Goal: Task Accomplishment & Management: Use online tool/utility

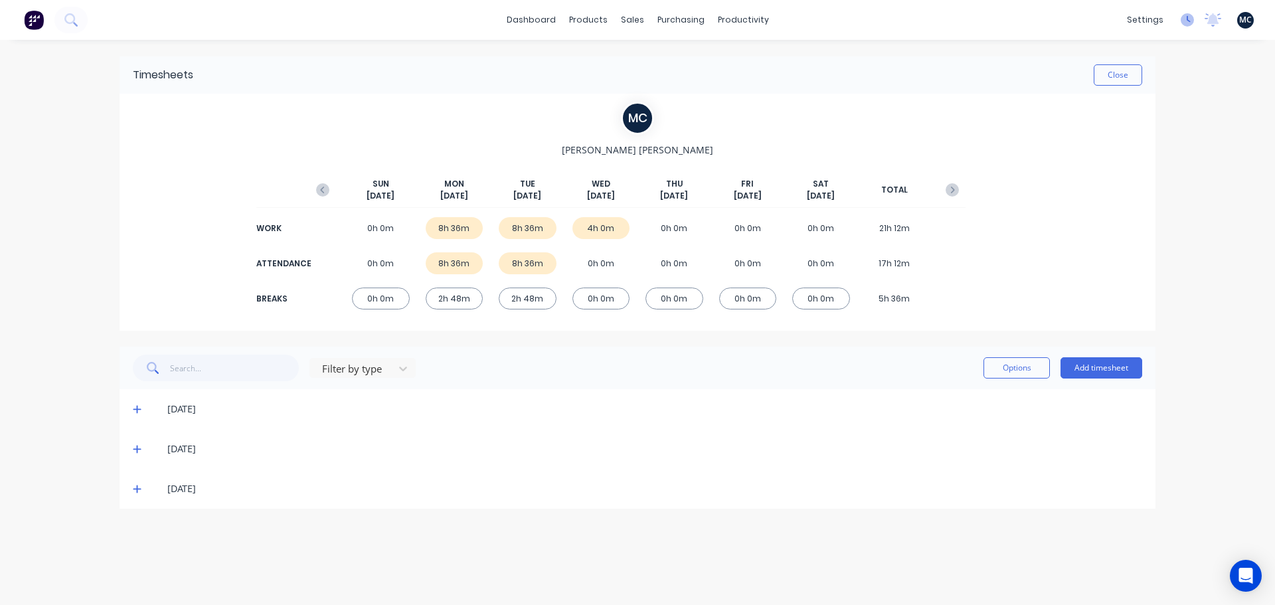
click at [1189, 24] on icon at bounding box center [1187, 19] width 13 height 13
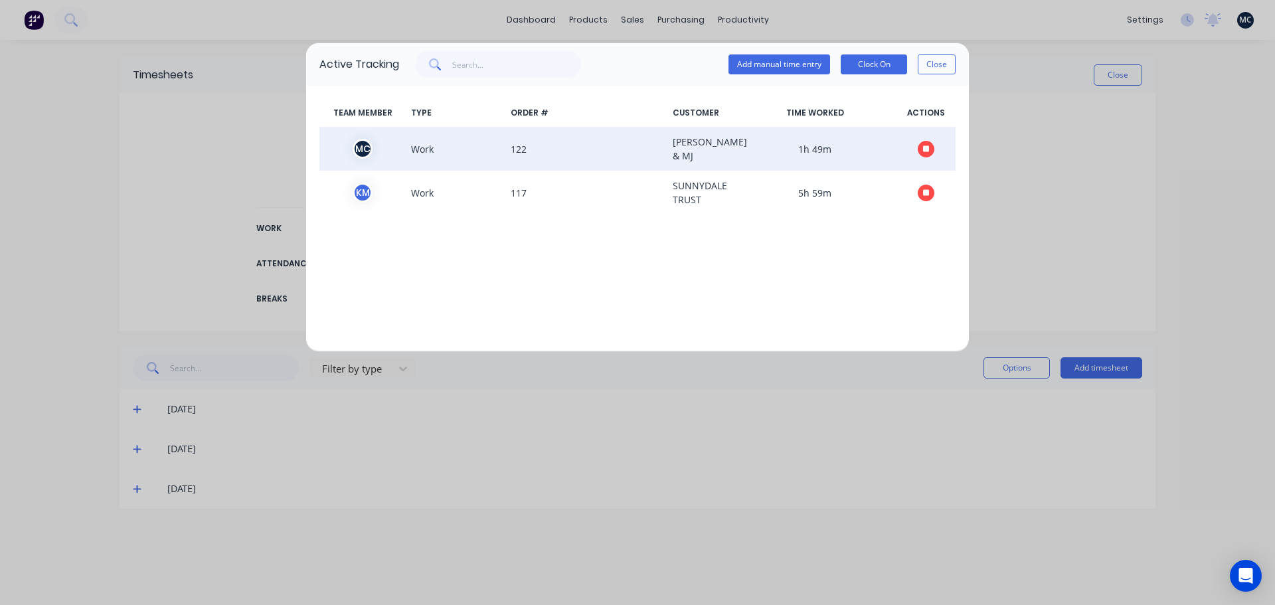
click at [930, 152] on button "button" at bounding box center [926, 149] width 17 height 17
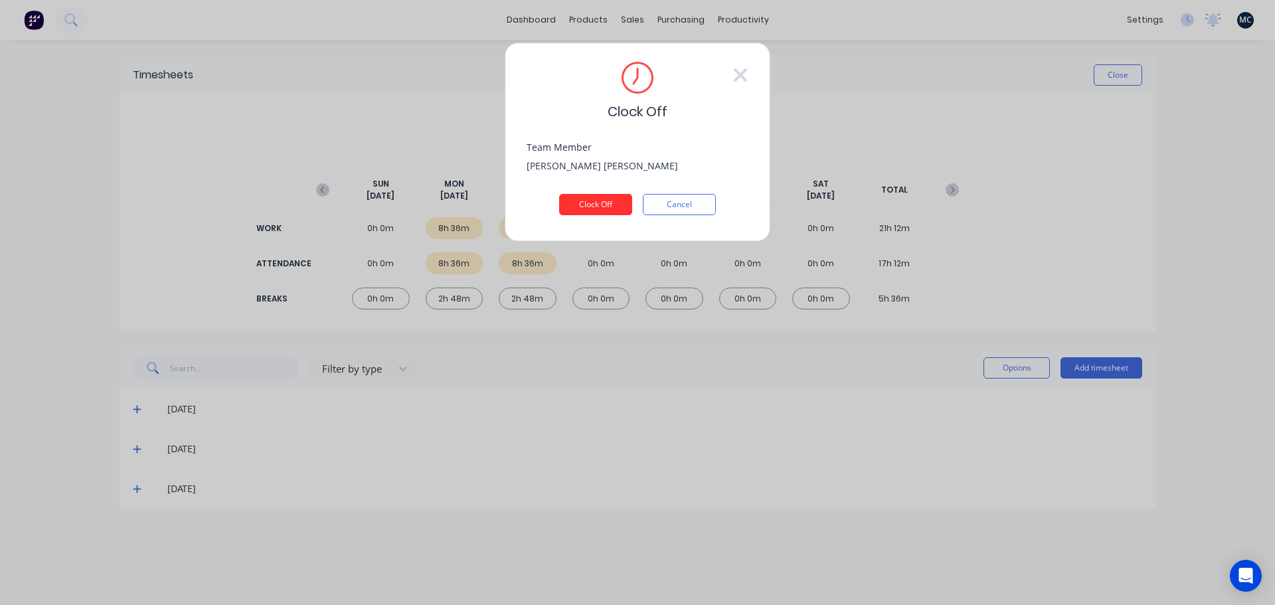
click at [610, 198] on button "Clock Off" at bounding box center [595, 204] width 73 height 21
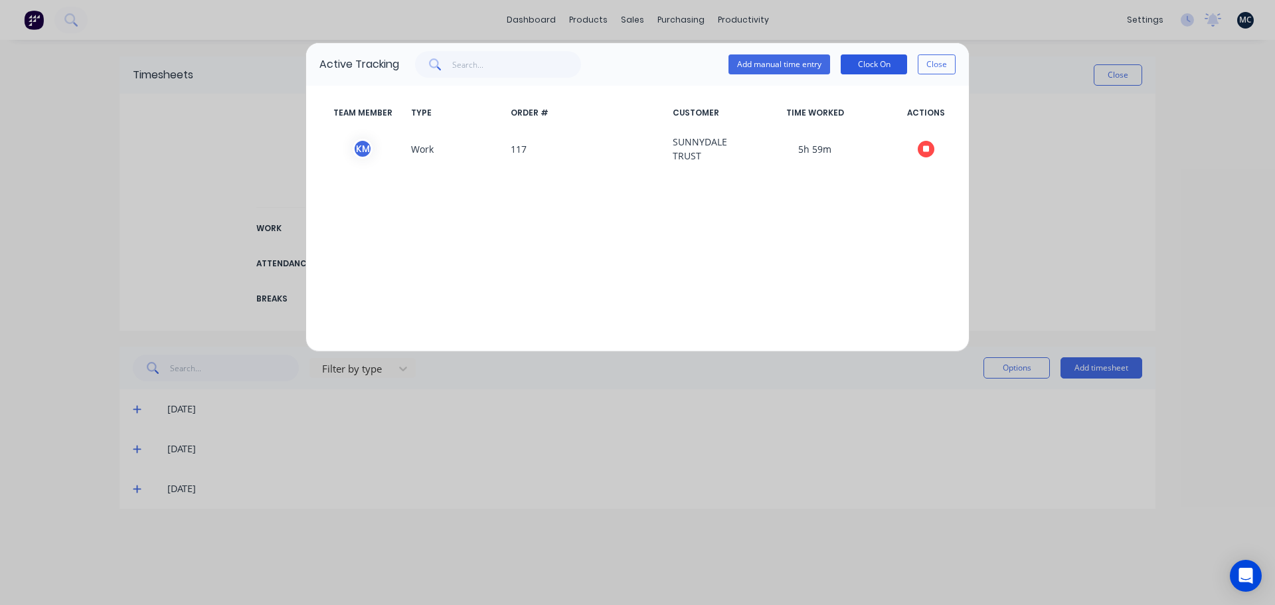
click at [872, 64] on button "Clock On" at bounding box center [874, 64] width 66 height 20
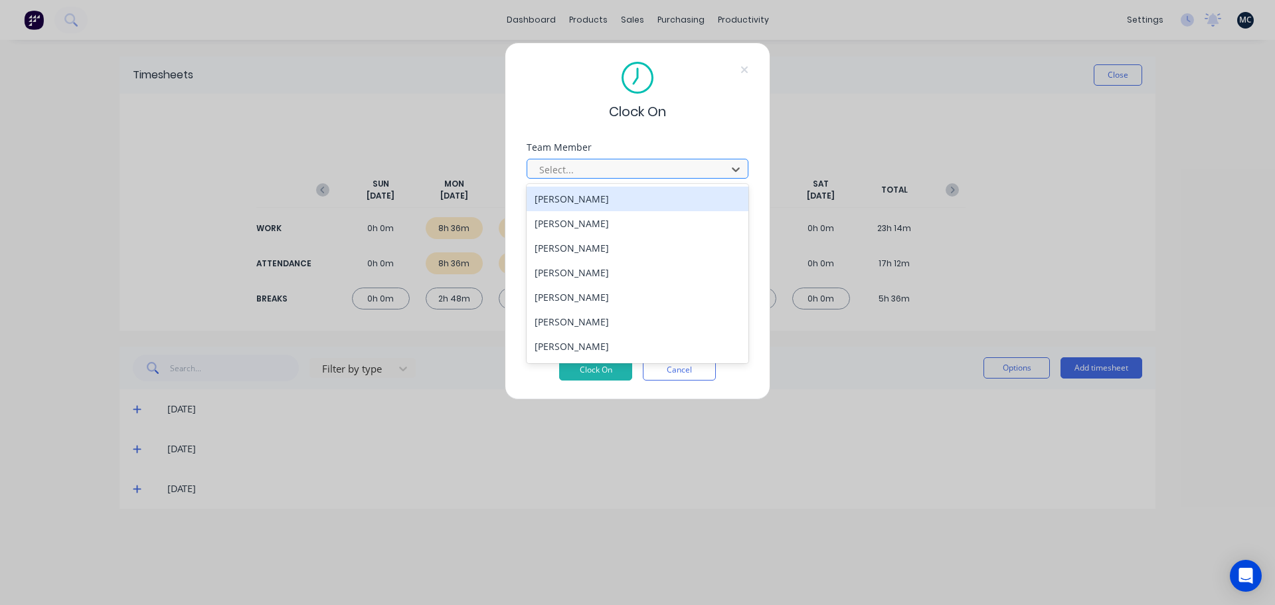
click at [637, 167] on div at bounding box center [629, 169] width 182 height 17
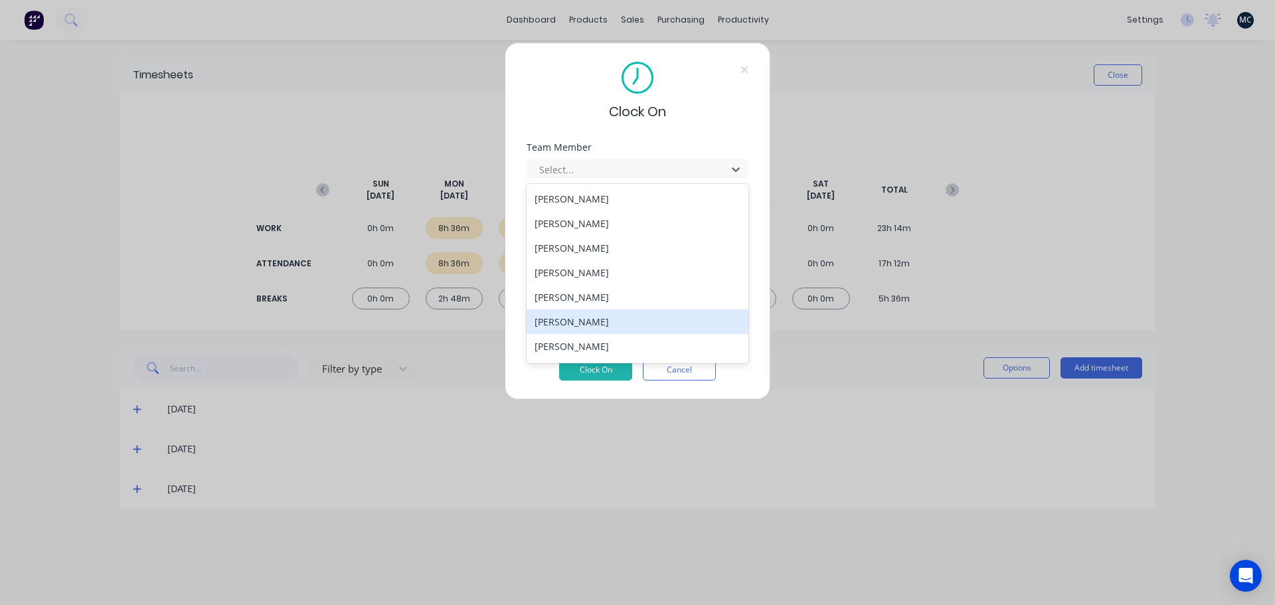
click at [567, 322] on div "[PERSON_NAME]" at bounding box center [638, 321] width 222 height 25
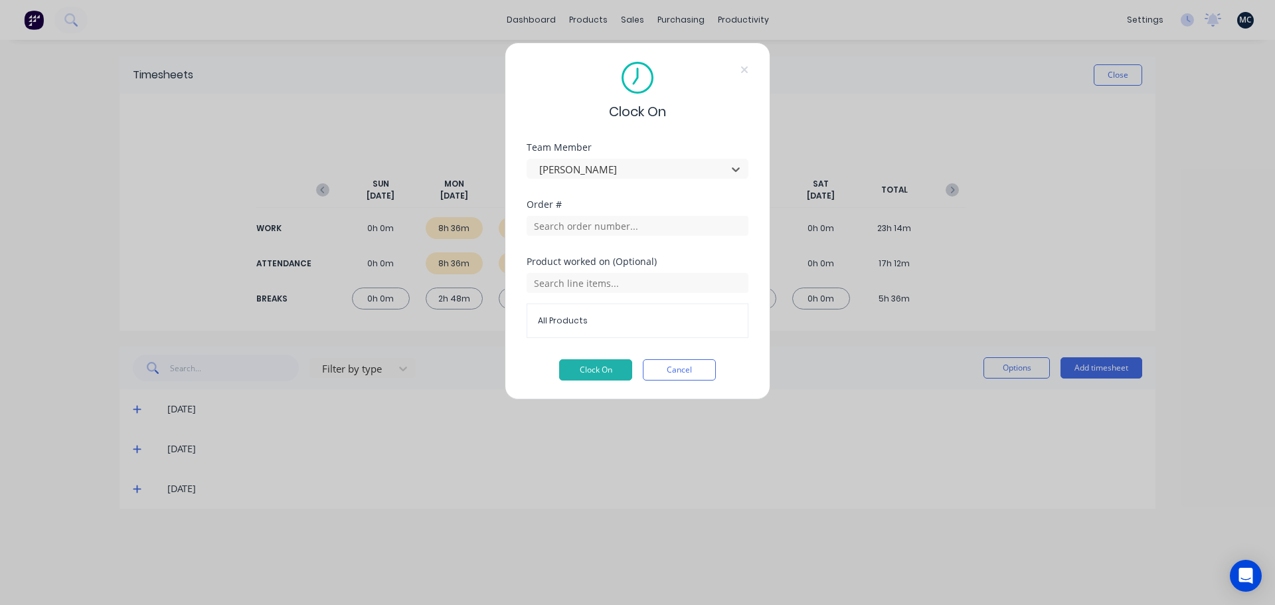
click at [598, 271] on div "All Products" at bounding box center [638, 304] width 222 height 68
click at [600, 221] on input "text" at bounding box center [638, 226] width 222 height 20
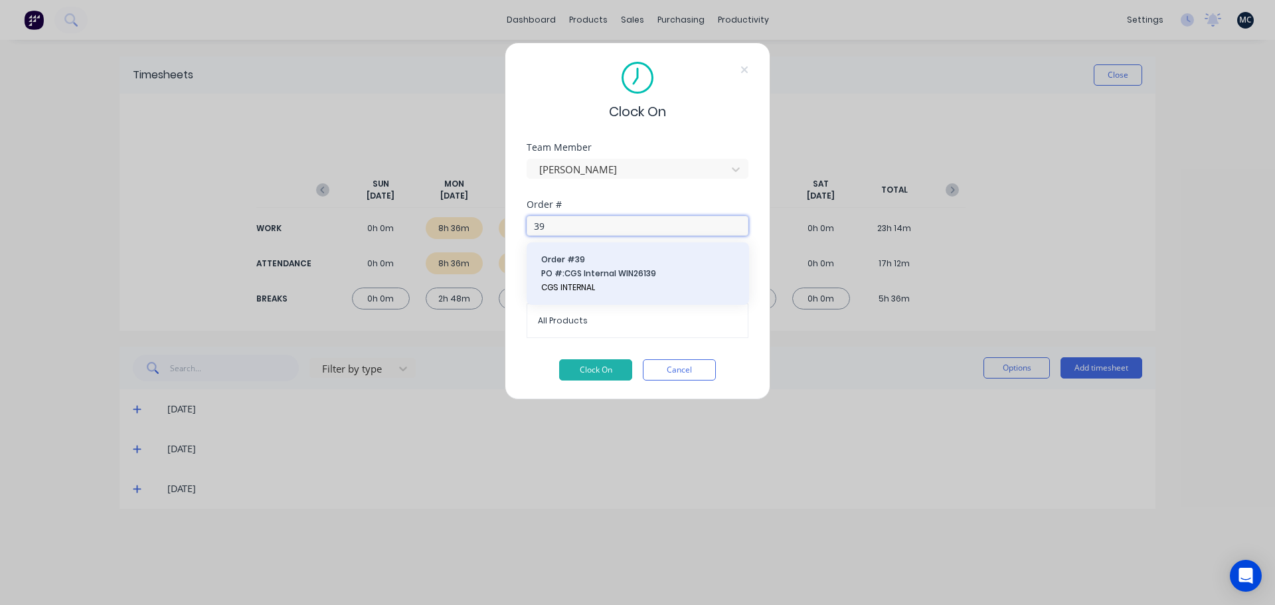
type input "39"
click at [597, 264] on span "Order # 39" at bounding box center [637, 260] width 193 height 12
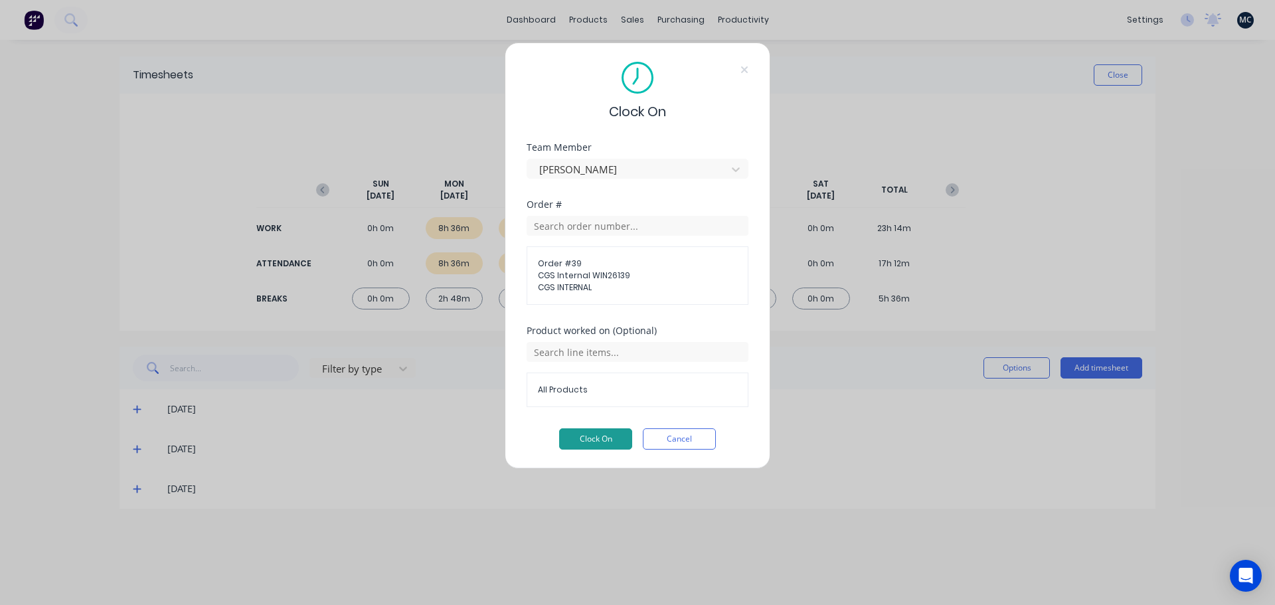
click at [598, 437] on button "Clock On" at bounding box center [595, 438] width 73 height 21
